Goal: Task Accomplishment & Management: Manage account settings

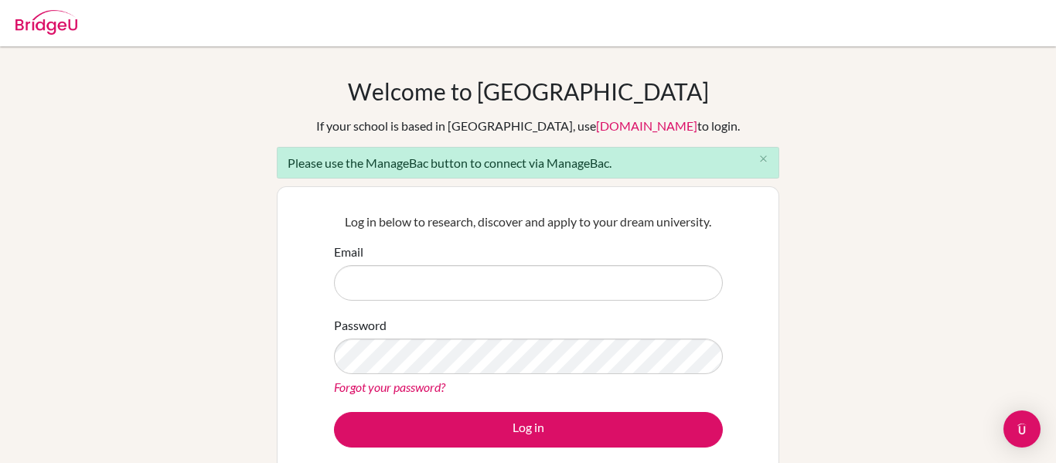
scroll to position [175, 0]
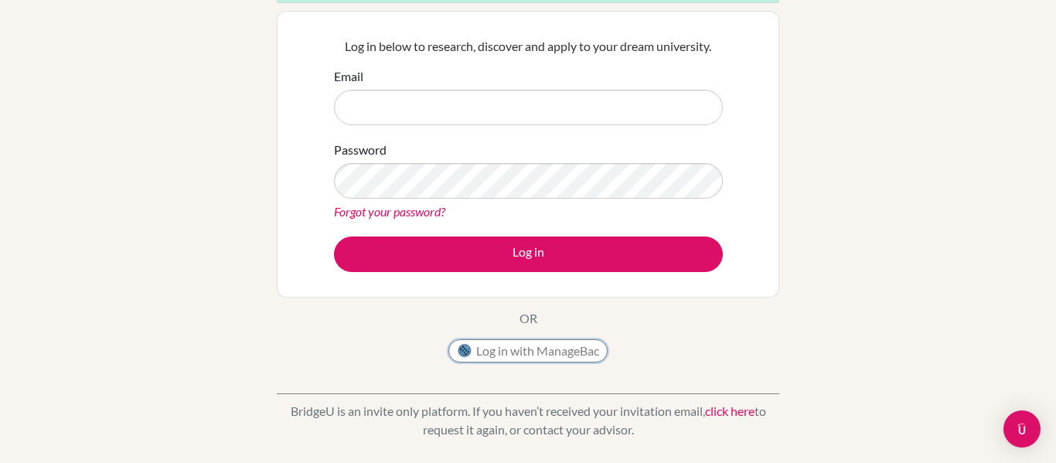
click at [550, 354] on button "Log in with ManageBac" at bounding box center [527, 350] width 159 height 23
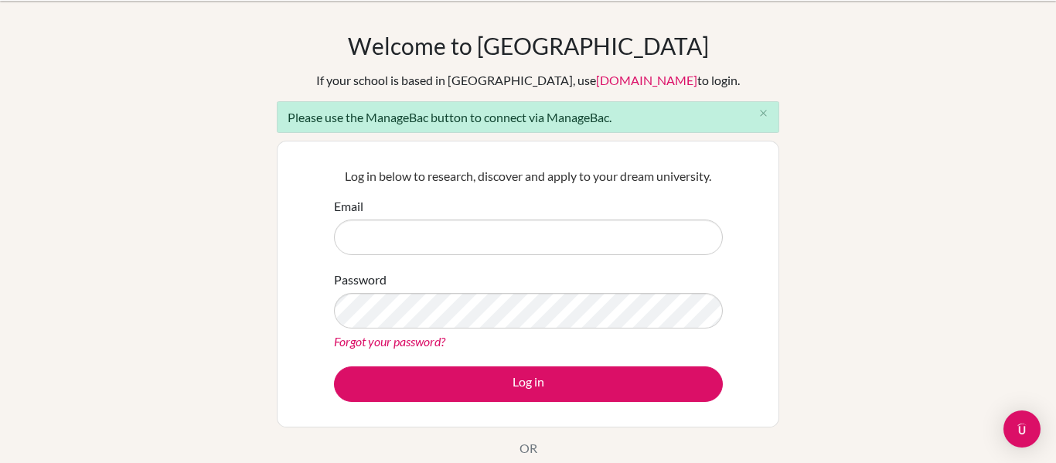
scroll to position [36, 0]
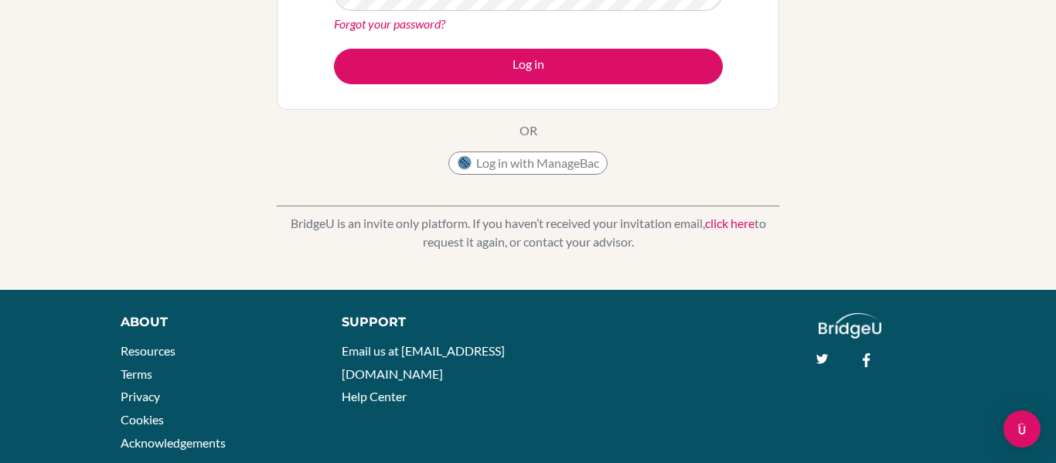
scroll to position [328, 0]
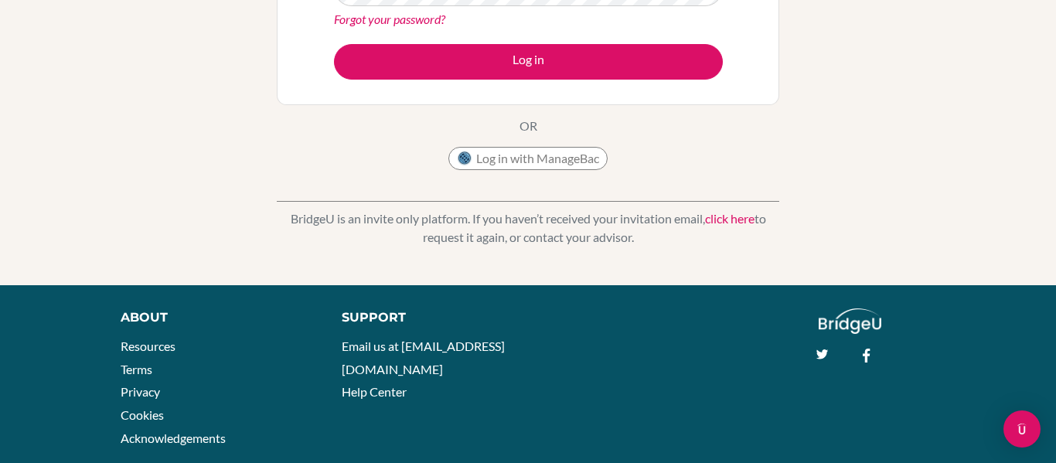
click at [743, 219] on link "click here" at bounding box center [729, 218] width 49 height 15
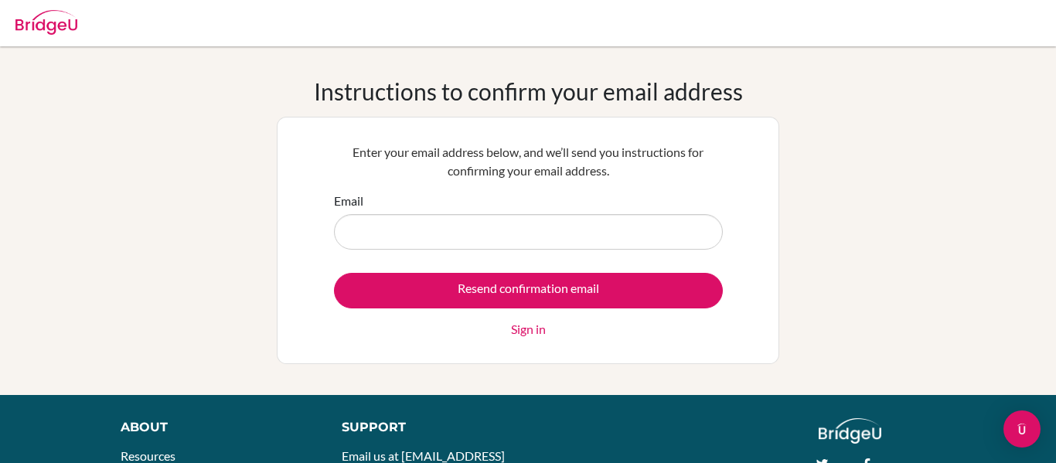
click at [644, 244] on input "Email" at bounding box center [528, 232] width 389 height 36
type input "[PERSON_NAME][EMAIL_ADDRESS][PERSON_NAME][DOMAIN_NAME]"
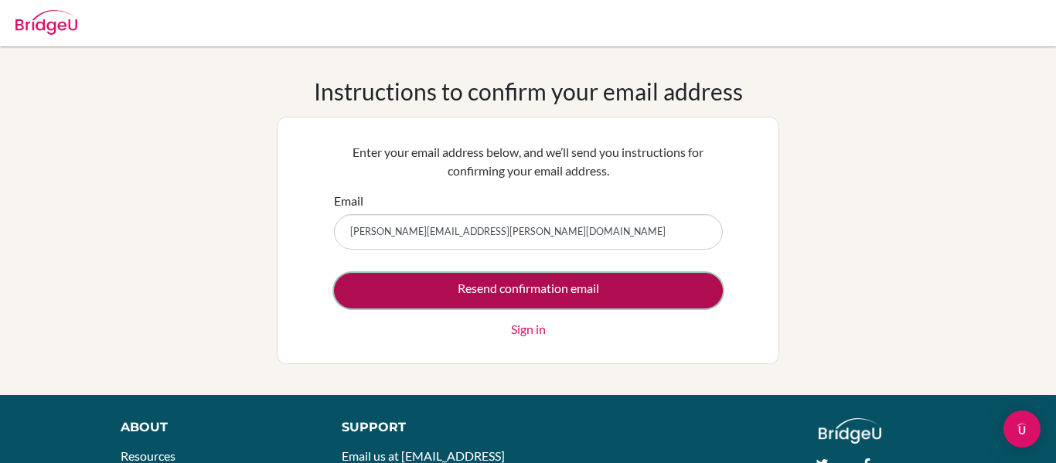
click at [509, 291] on input "Resend confirmation email" at bounding box center [528, 291] width 389 height 36
